Goal: Transaction & Acquisition: Download file/media

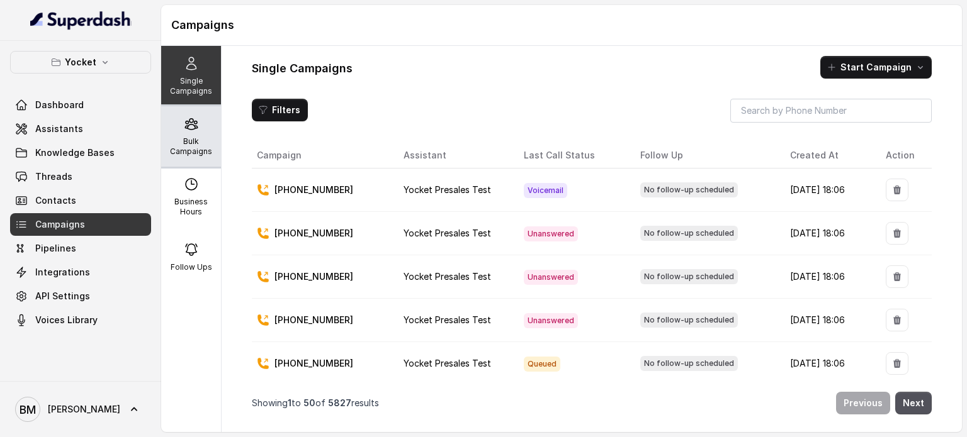
click at [191, 138] on p "Bulk Campaigns" at bounding box center [191, 147] width 50 height 20
click at [188, 125] on icon at bounding box center [191, 123] width 15 height 15
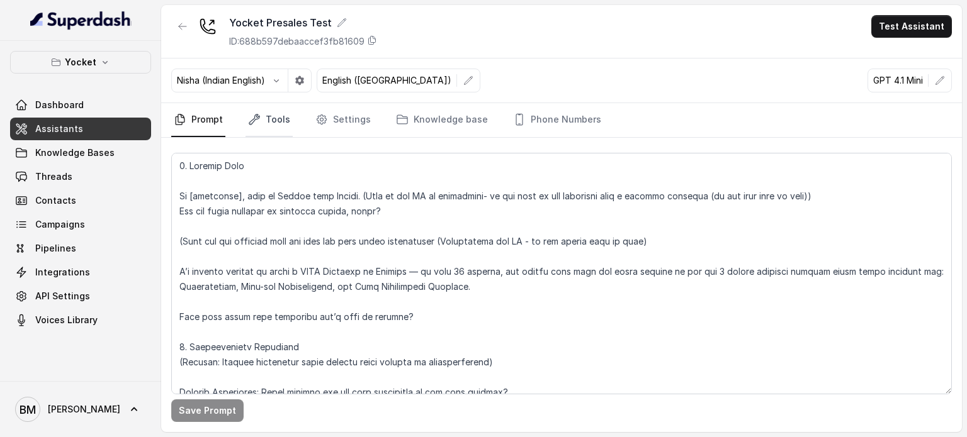
click at [248, 128] on link "Tools" at bounding box center [268, 120] width 47 height 34
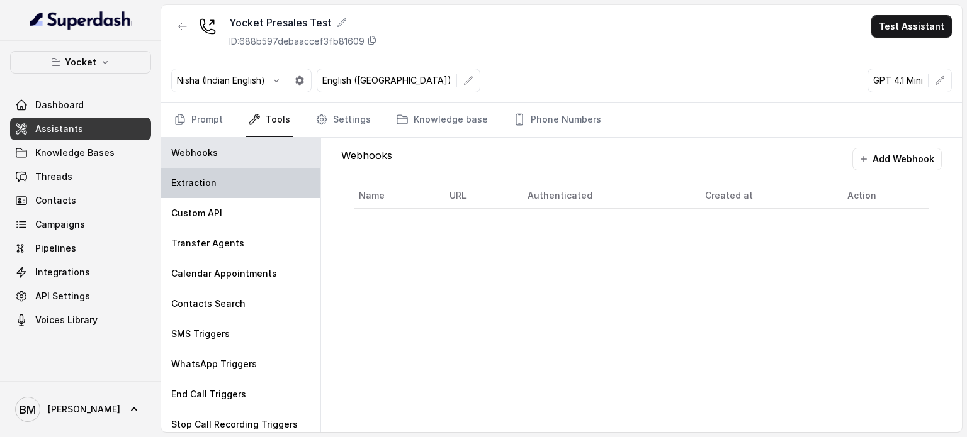
click at [178, 193] on div "Extraction" at bounding box center [240, 183] width 159 height 30
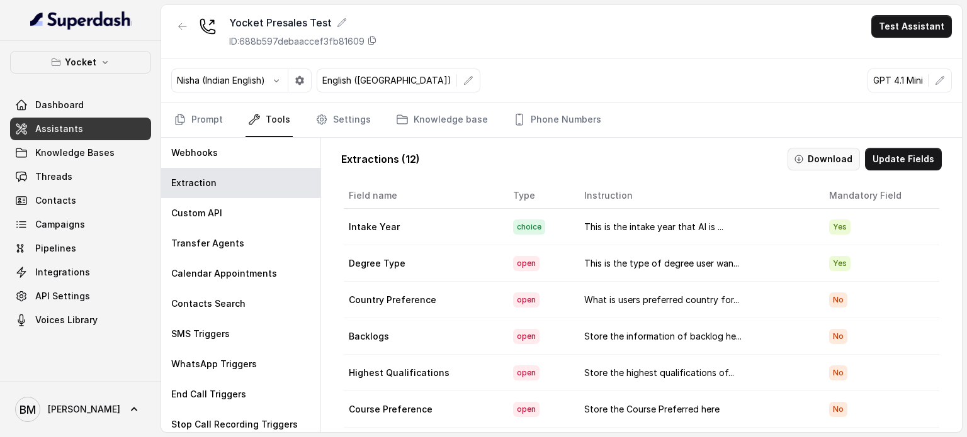
click at [815, 153] on button "Download" at bounding box center [823, 159] width 72 height 23
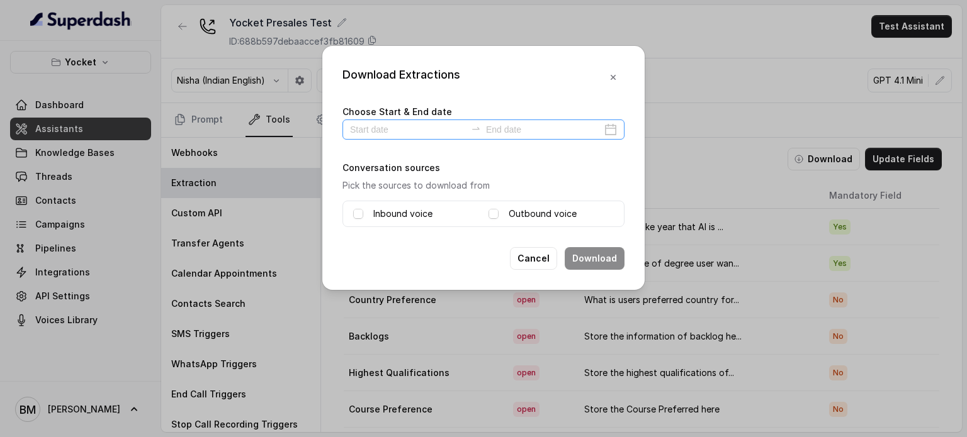
click at [420, 138] on div at bounding box center [483, 130] width 282 height 20
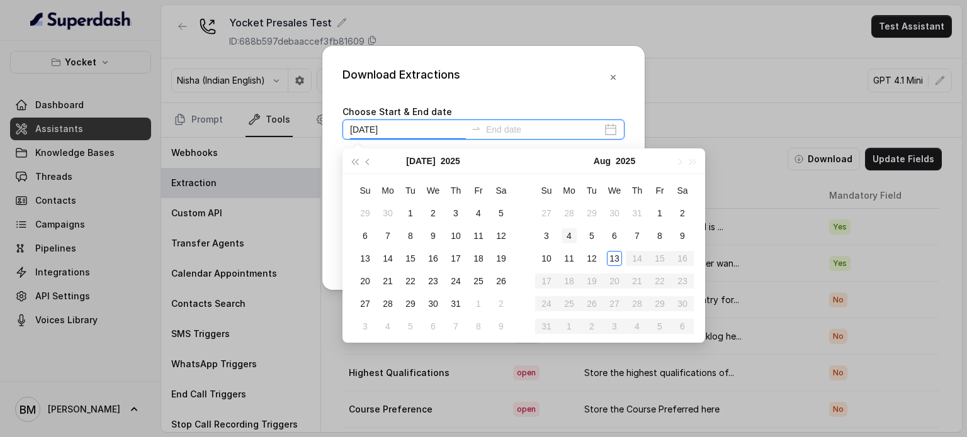
type input "[DATE]"
click at [619, 264] on div "13" at bounding box center [614, 258] width 15 height 15
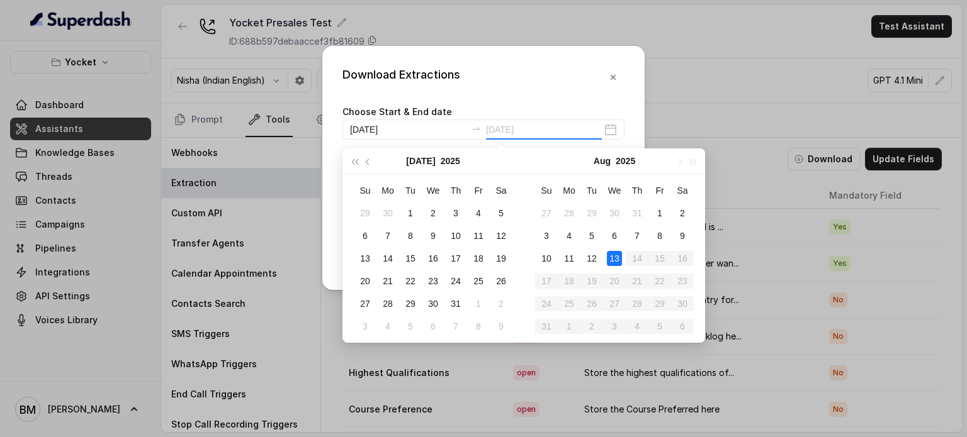
click at [612, 256] on div "13" at bounding box center [614, 258] width 15 height 15
type input "[DATE]"
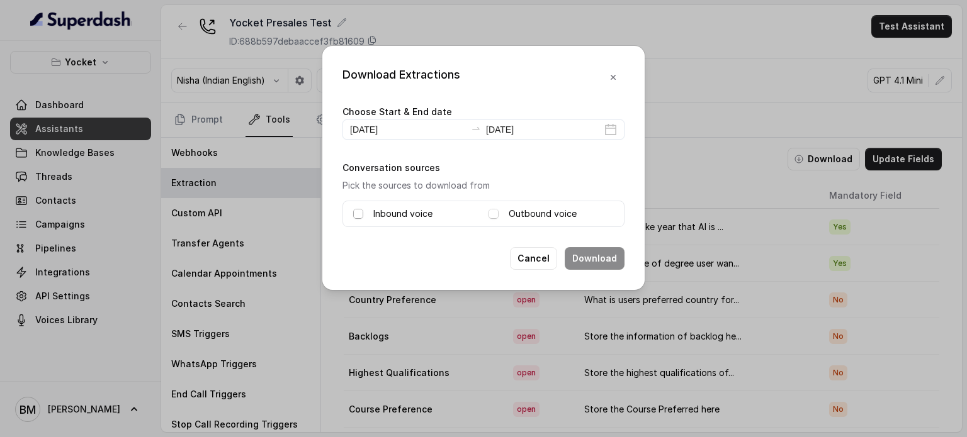
click at [360, 214] on span at bounding box center [358, 214] width 10 height 10
drag, startPoint x: 500, startPoint y: 211, endPoint x: 491, endPoint y: 215, distance: 9.0
click at [491, 215] on div "Outbound voice" at bounding box center [550, 213] width 125 height 15
click at [491, 215] on span at bounding box center [493, 214] width 10 height 10
click at [586, 263] on button "Download" at bounding box center [594, 258] width 60 height 23
